Goal: Obtain resource: Download file/media

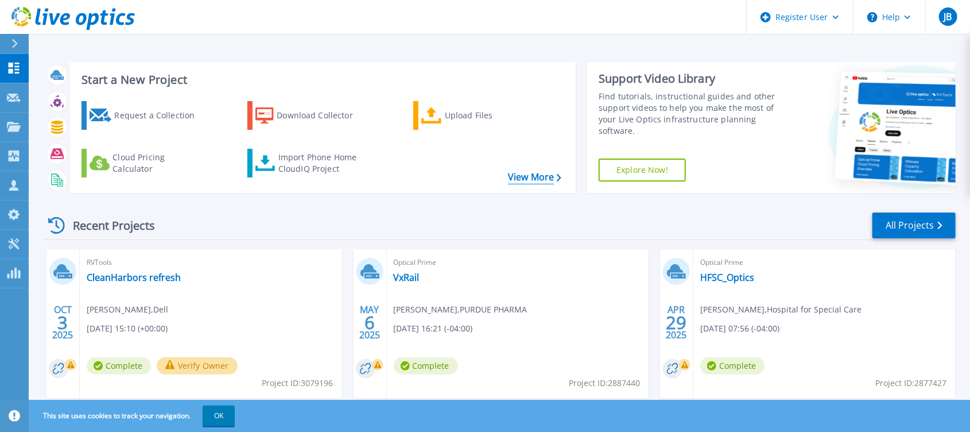
click at [537, 172] on link "View More" at bounding box center [534, 177] width 53 height 11
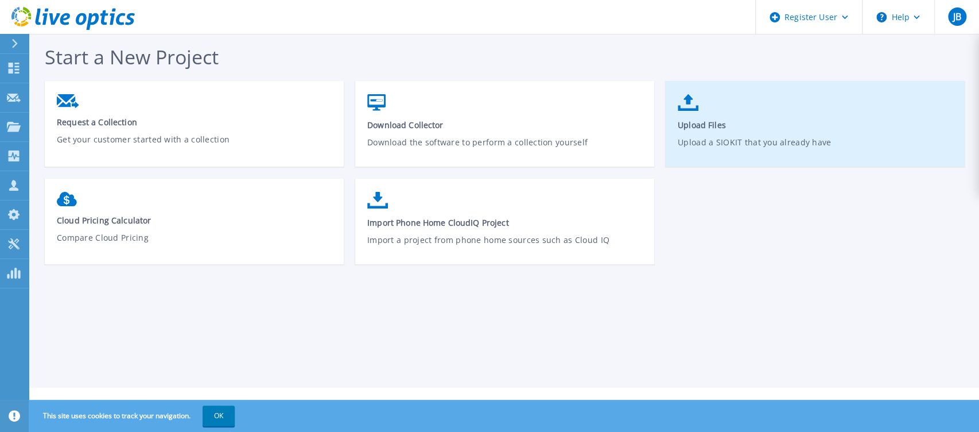
click at [695, 126] on span "Upload Files" at bounding box center [816, 124] width 276 height 11
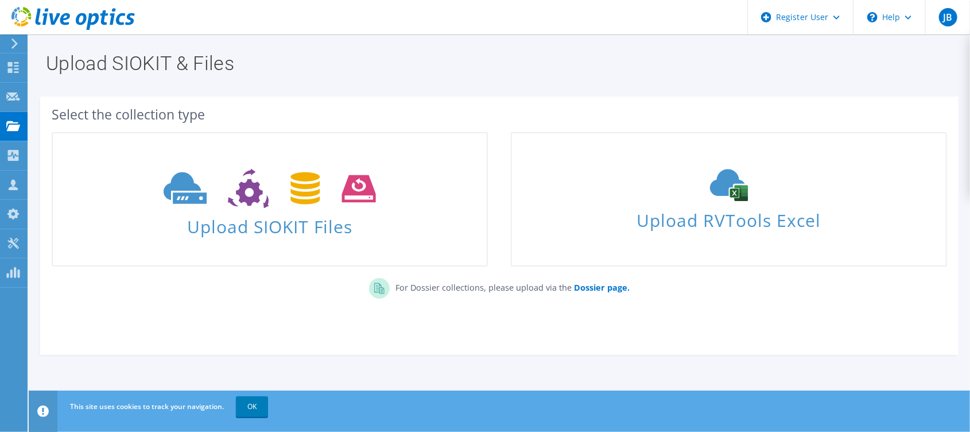
click at [71, 20] on icon at bounding box center [72, 19] width 123 height 24
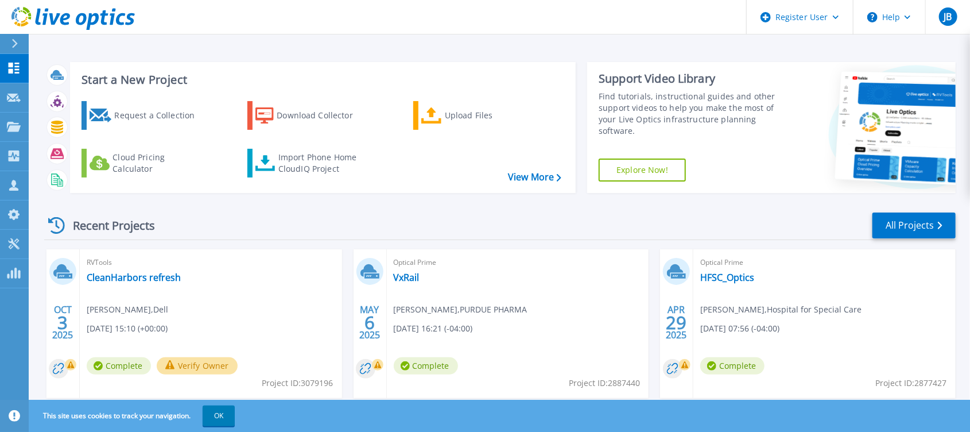
click at [312, 198] on div "Start a New Project Request a Collection Download Collector Upload Files Cloud …" at bounding box center [500, 127] width 912 height 149
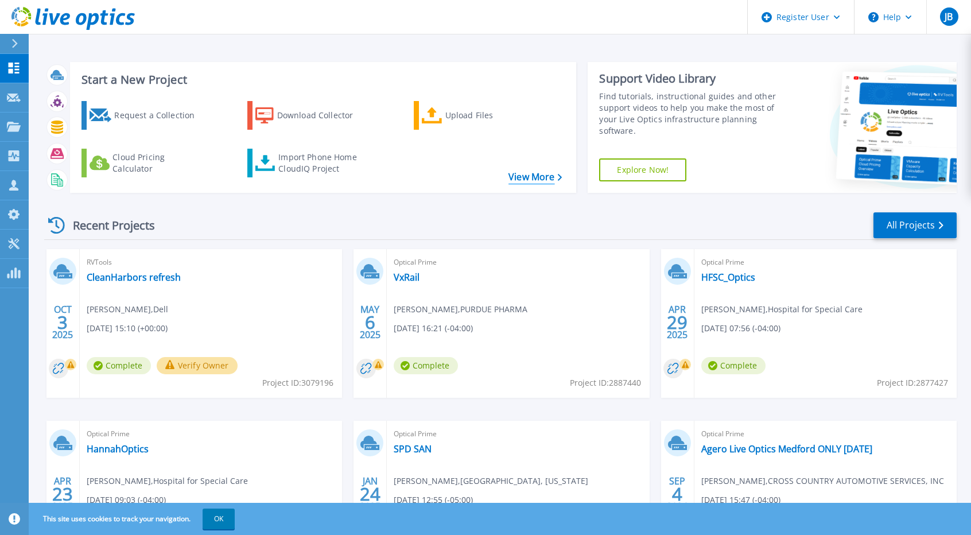
click at [547, 174] on link "View More" at bounding box center [535, 177] width 53 height 11
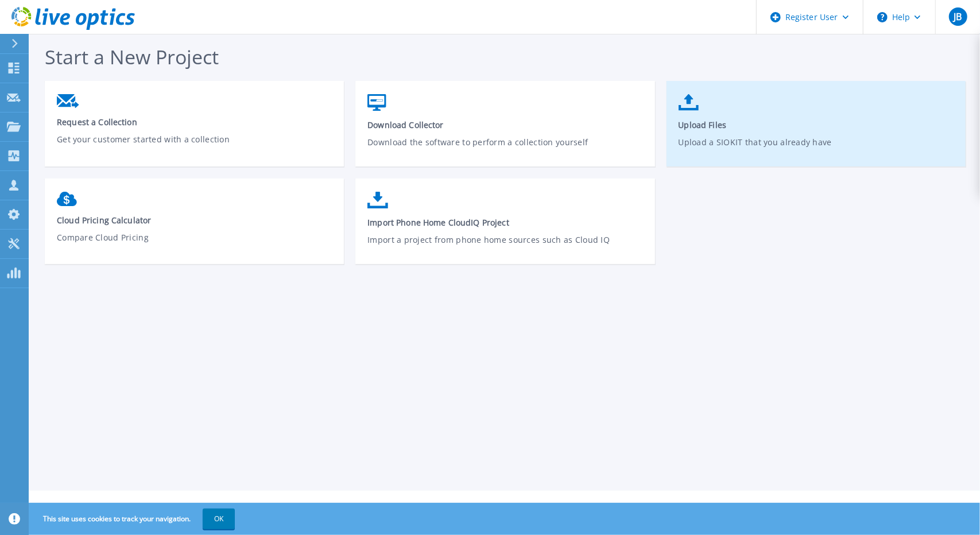
click at [726, 137] on p "Upload a SIOKIT that you already have" at bounding box center [817, 149] width 276 height 26
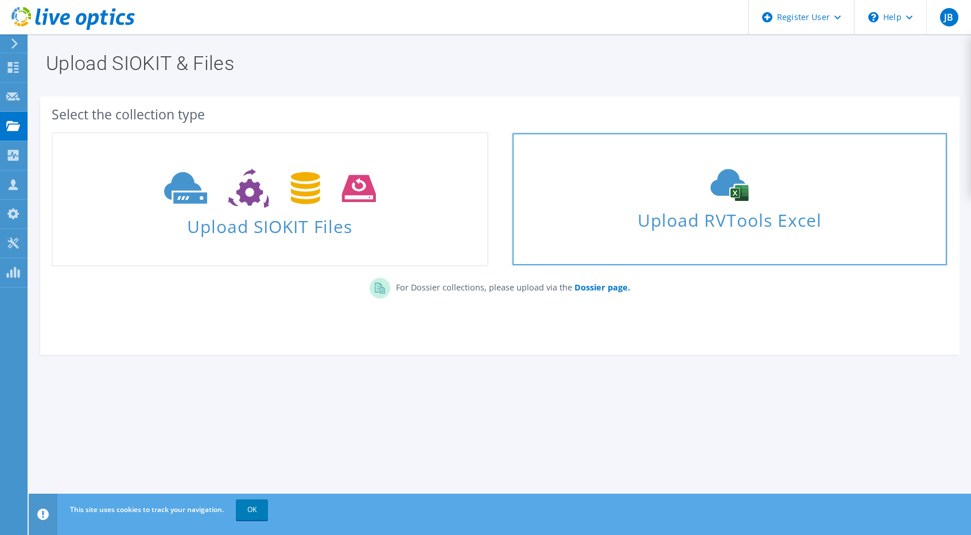
click at [738, 211] on span "Upload RVTools Excel" at bounding box center [730, 217] width 435 height 25
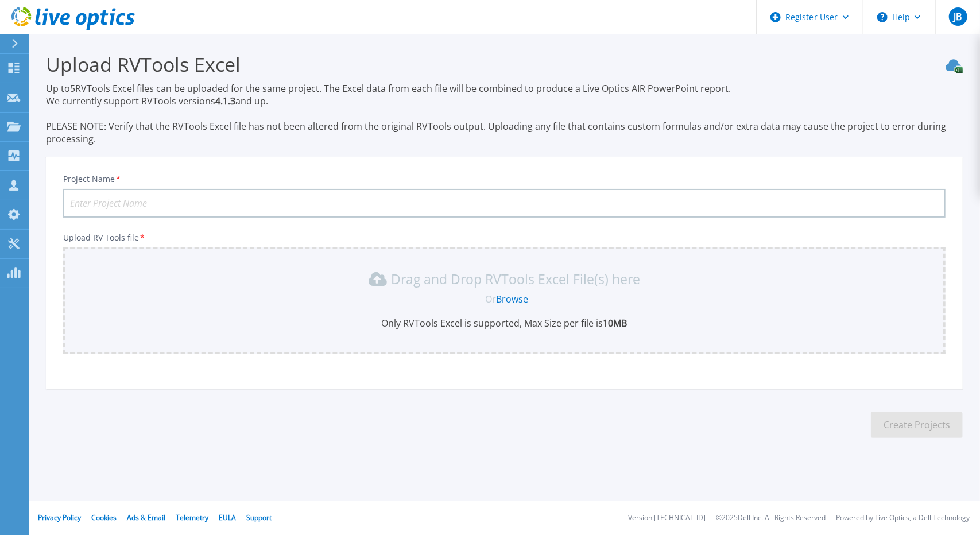
click at [94, 204] on input "Project Name *" at bounding box center [504, 203] width 882 height 29
type input "CleanHarbors PowerEdge Refresh"
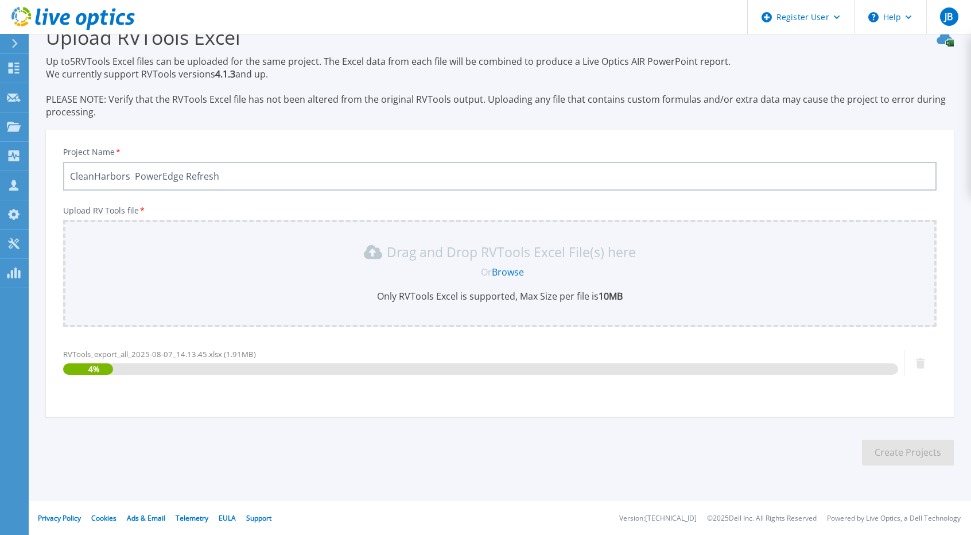
scroll to position [28, 0]
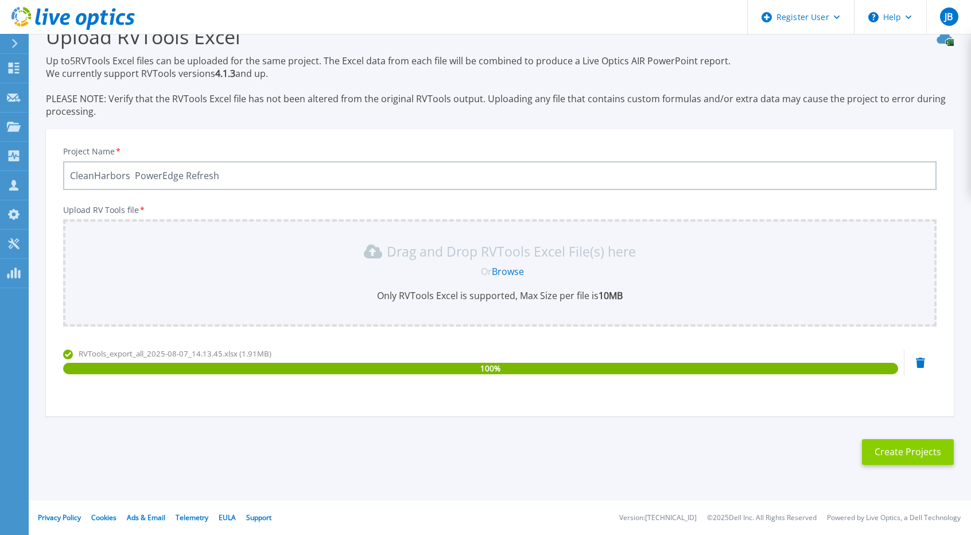
drag, startPoint x: 0, startPoint y: 530, endPoint x: 892, endPoint y: 447, distance: 895.5
click at [892, 447] on button "Create Projects" at bounding box center [908, 452] width 92 height 26
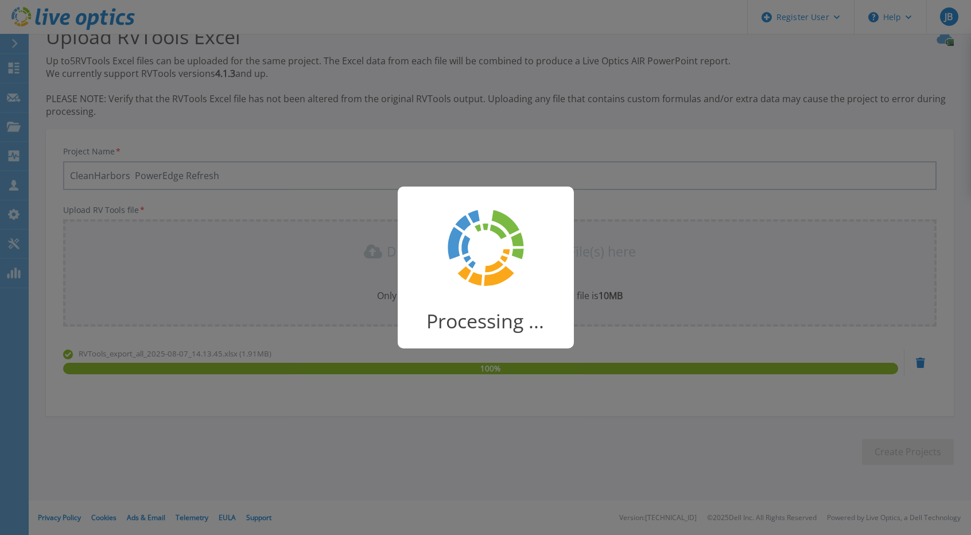
scroll to position [10, 0]
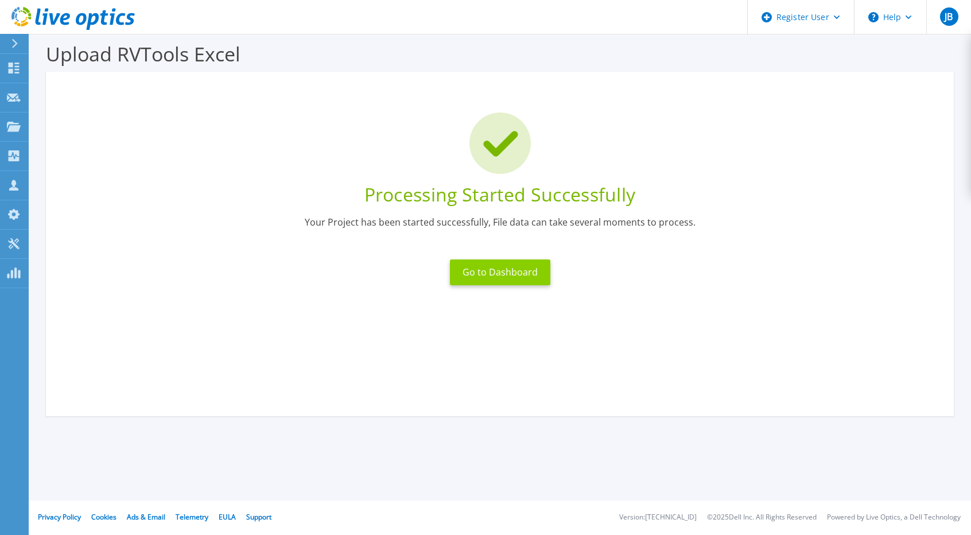
click at [475, 271] on button "Go to Dashboard" at bounding box center [500, 272] width 100 height 26
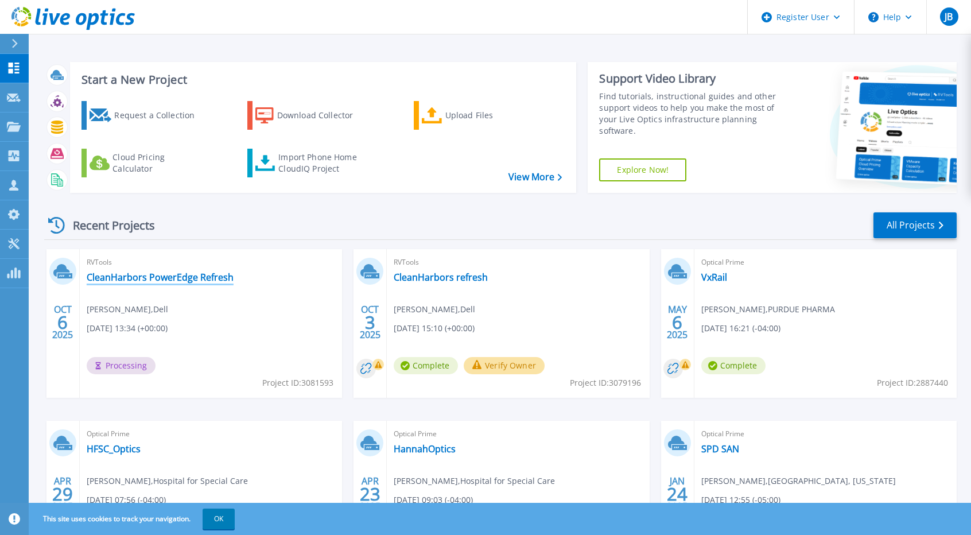
click at [207, 274] on link "CleanHarbors PowerEdge Refresh" at bounding box center [160, 277] width 147 height 11
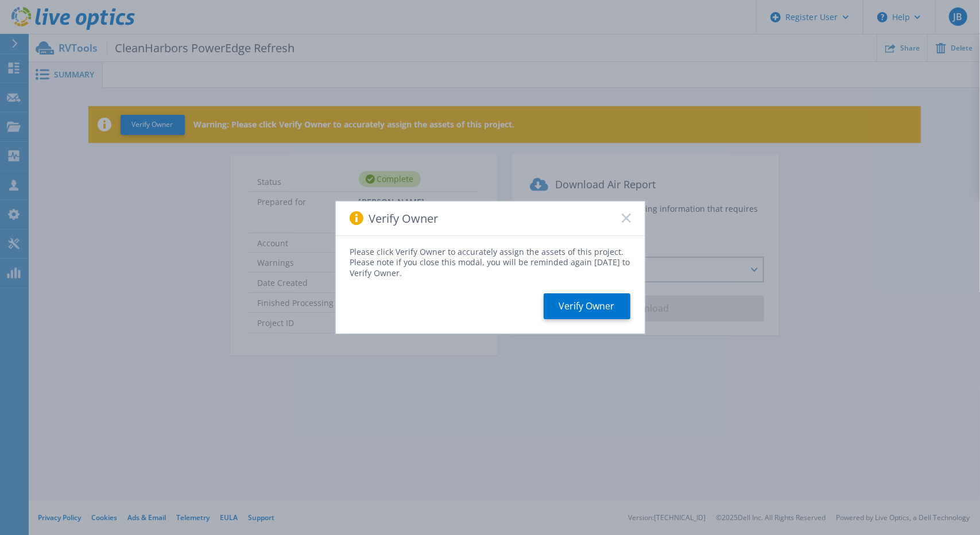
click at [625, 216] on icon at bounding box center [626, 218] width 9 height 9
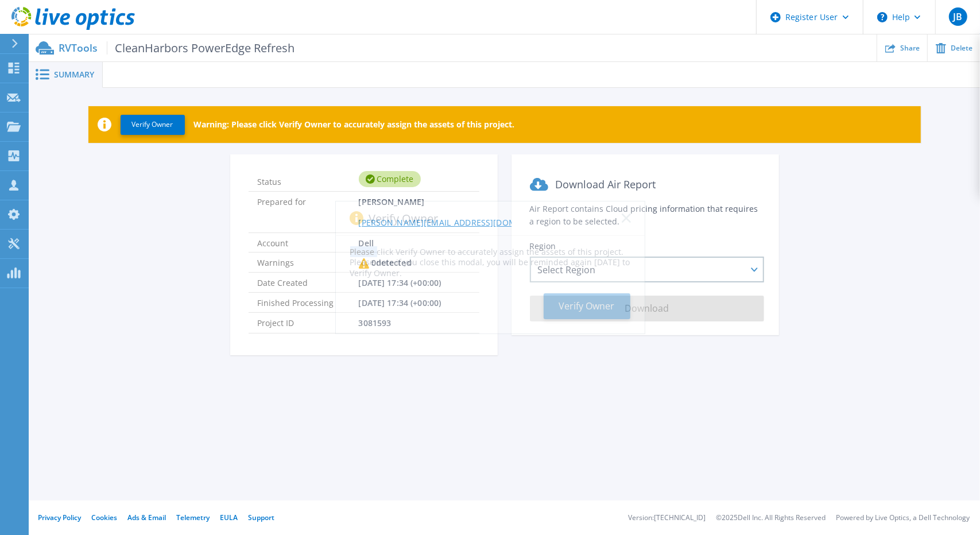
click at [625, 216] on icon at bounding box center [626, 218] width 9 height 9
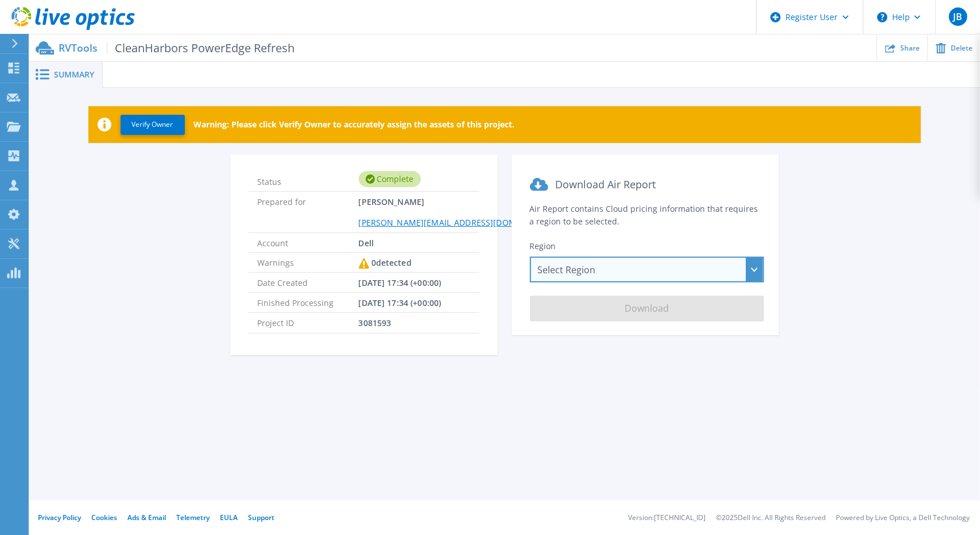
click at [605, 258] on div "Select Region [GEOGRAPHIC_DATA] ([GEOGRAPHIC_DATA]) [GEOGRAPHIC_DATA] ([GEOGRAP…" at bounding box center [647, 270] width 234 height 26
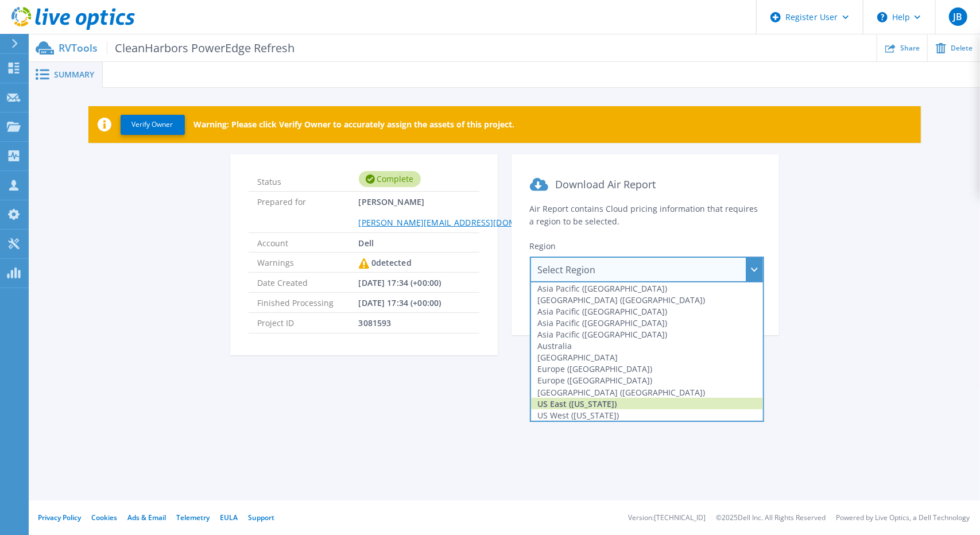
click at [617, 405] on div "US East ([US_STATE])" at bounding box center [647, 403] width 232 height 11
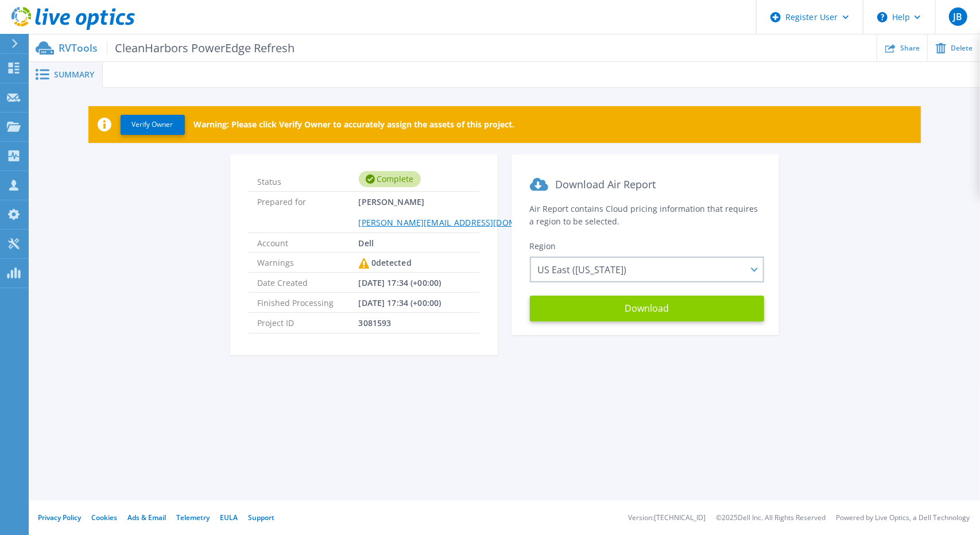
click at [629, 313] on button "Download" at bounding box center [647, 309] width 234 height 26
click at [626, 311] on button "Download" at bounding box center [647, 309] width 234 height 26
click at [626, 311] on span at bounding box center [623, 309] width 18 height 18
